Goal: Navigation & Orientation: Find specific page/section

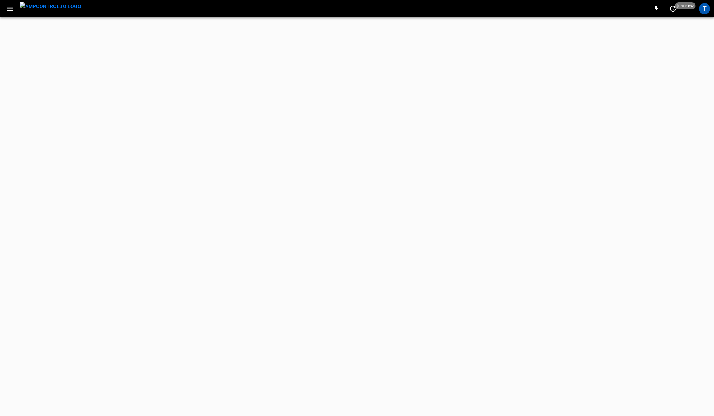
click at [228, 11] on div "0 just now T" at bounding box center [357, 8] width 714 height 17
click at [221, 7] on div "0 just now T" at bounding box center [357, 8] width 714 height 17
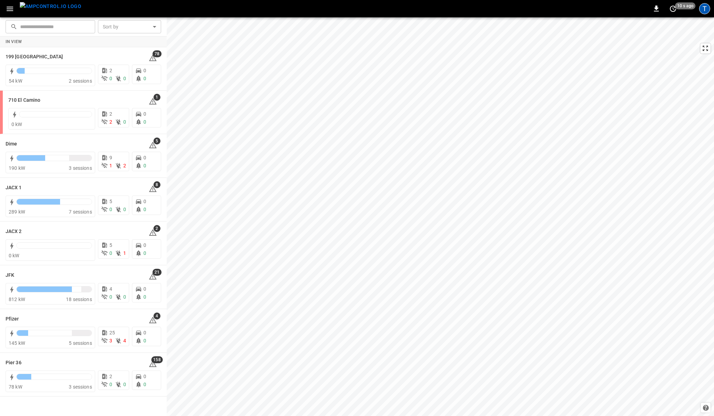
click at [704, 14] on div "T" at bounding box center [704, 8] width 11 height 11
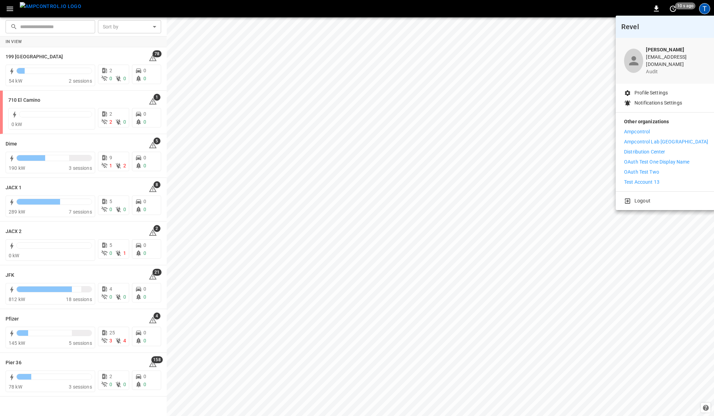
click at [639, 128] on p "Ampcontrol" at bounding box center [637, 131] width 26 height 7
